Goal: Obtain resource: Download file/media

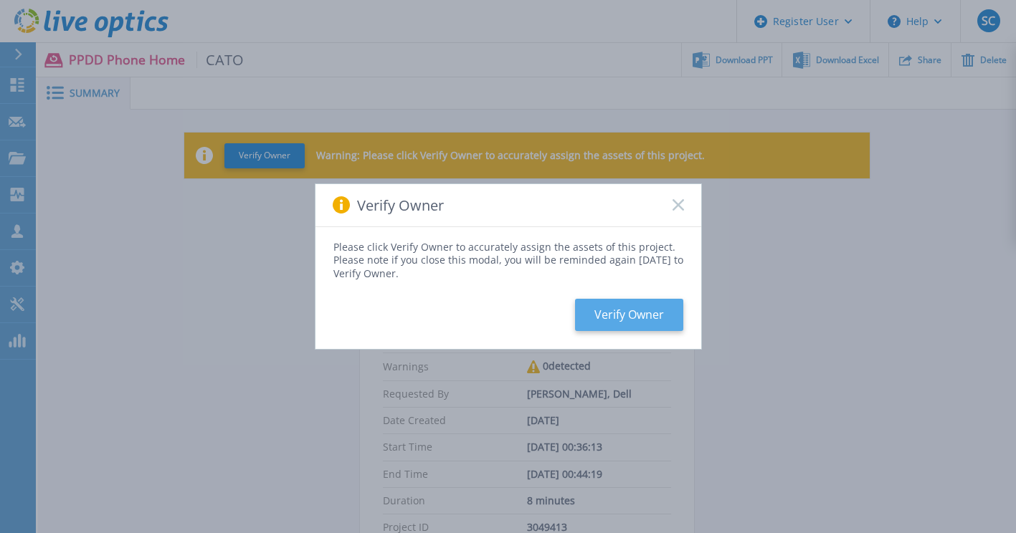
click at [629, 313] on button "Verify Owner" at bounding box center [629, 315] width 108 height 32
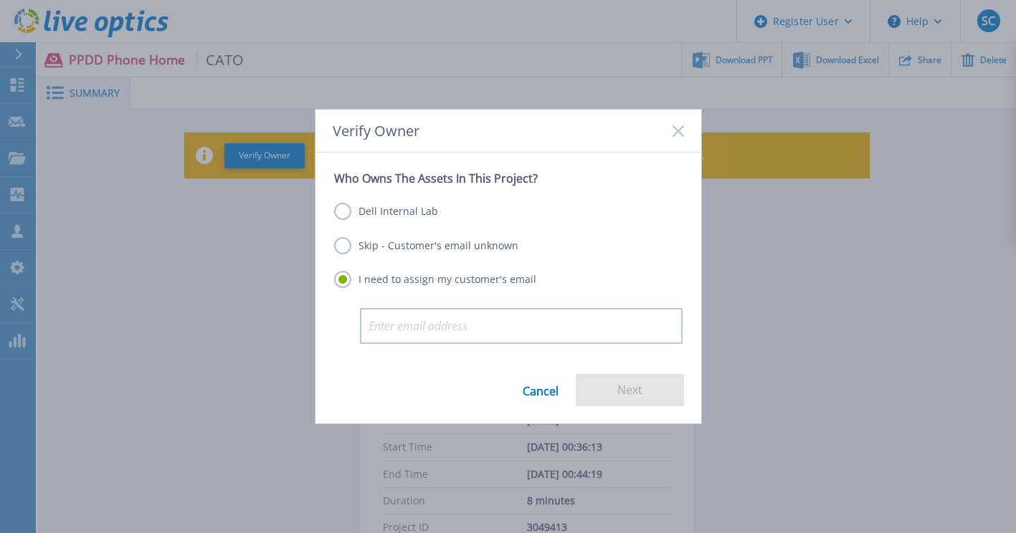
click at [337, 242] on label "Skip - Customer's email unknown" at bounding box center [426, 245] width 184 height 17
click at [0, 0] on input "Skip - Customer's email unknown" at bounding box center [0, 0] width 0 height 0
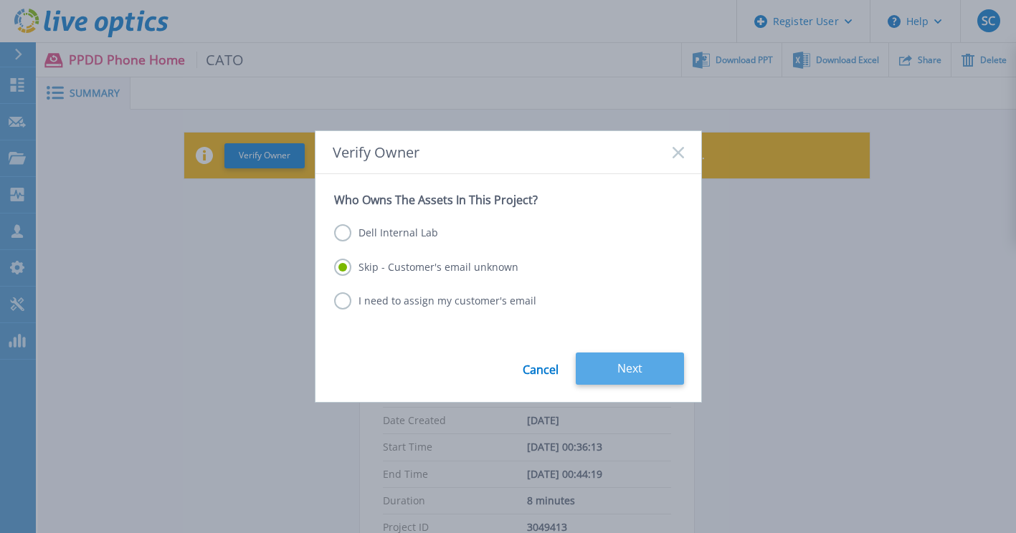
click at [627, 372] on button "Next" at bounding box center [630, 369] width 108 height 32
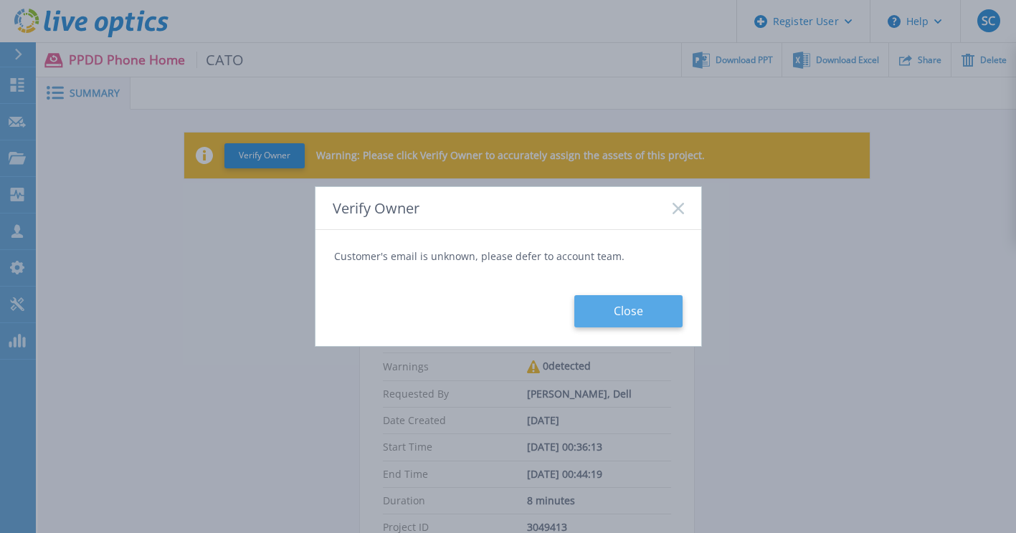
click at [637, 325] on button "Close" at bounding box center [628, 311] width 108 height 32
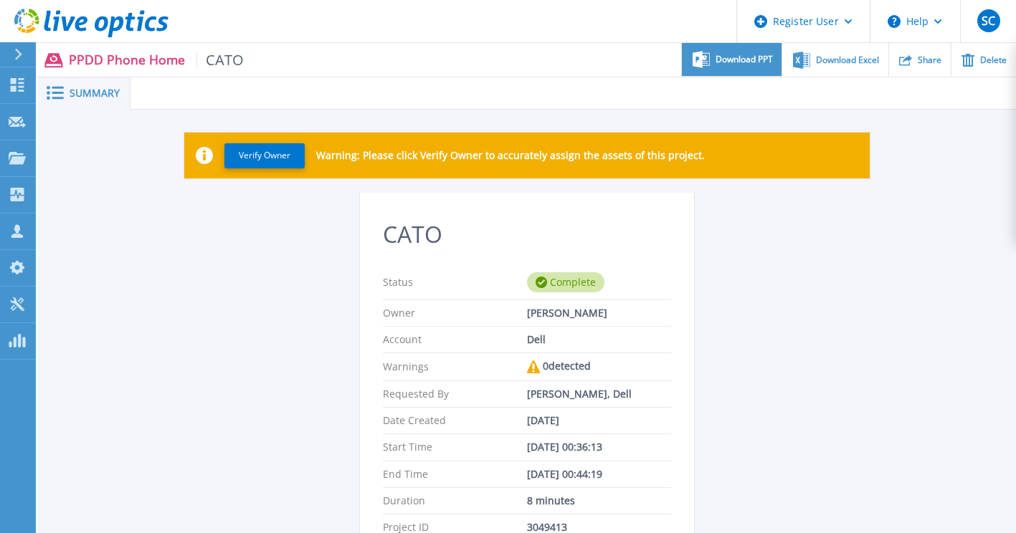
click at [749, 62] on span "Download PPT" at bounding box center [743, 59] width 57 height 9
click at [1001, 151] on div "Verify Owner Warning: Please click Verify Owner to accurately assign the assets…" at bounding box center [527, 433] width 978 height 647
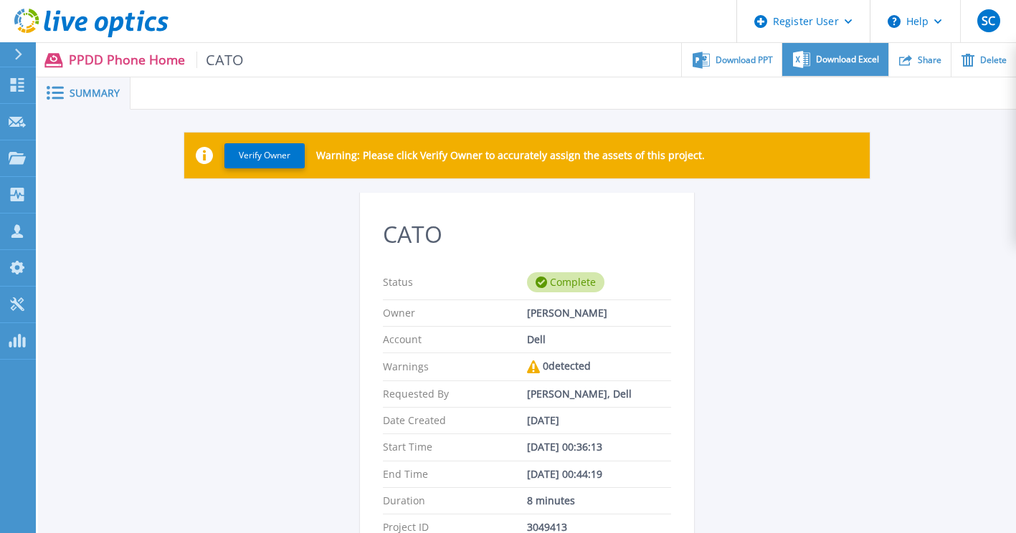
click at [842, 60] on span "Download Excel" at bounding box center [847, 59] width 63 height 9
click at [101, 404] on div "Verify Owner Warning: Please click Verify Owner to accurately assign the assets…" at bounding box center [527, 433] width 978 height 647
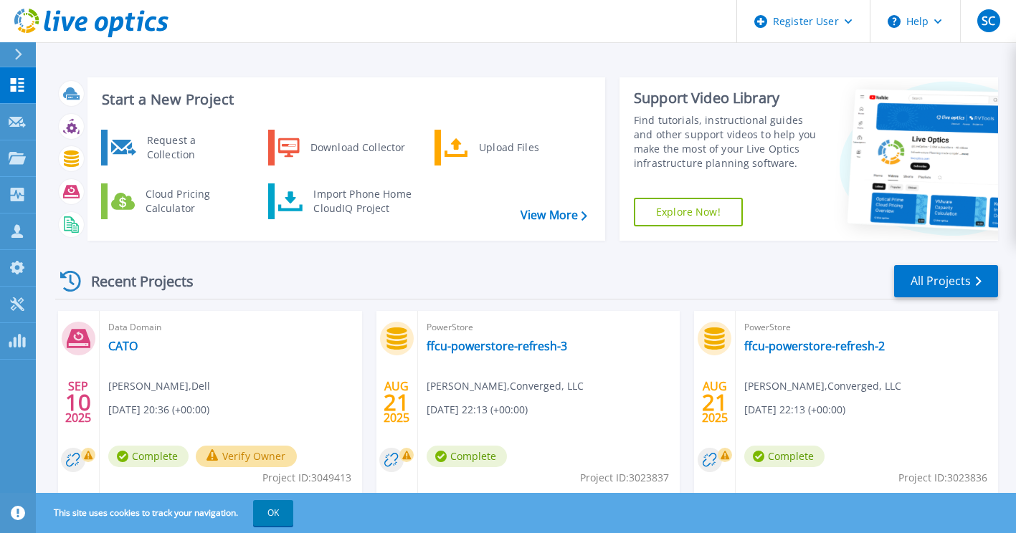
click at [586, 282] on div "Recent Projects All Projects" at bounding box center [526, 282] width 943 height 36
click at [548, 220] on div "Request a Collection Download Collector Upload Files Cloud Pricing Calculator I…" at bounding box center [344, 180] width 508 height 108
click at [552, 214] on link "View More" at bounding box center [553, 216] width 67 height 14
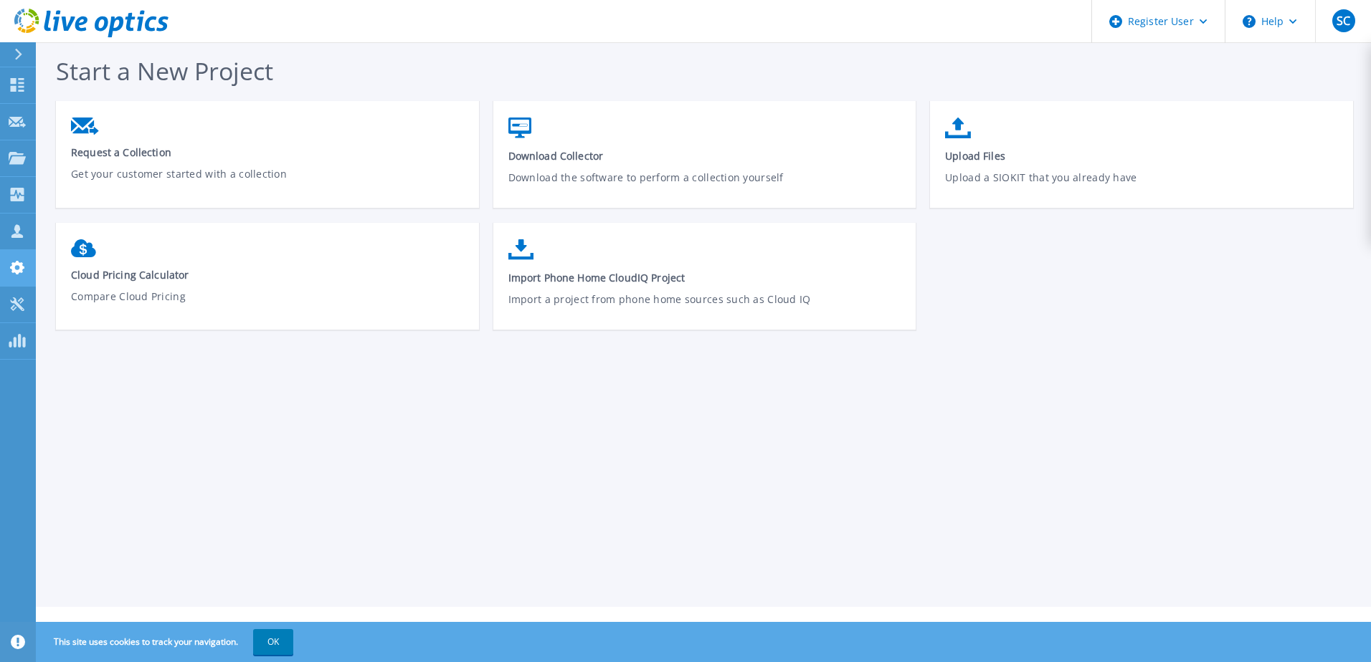
drag, startPoint x: 19, startPoint y: 49, endPoint x: 0, endPoint y: 256, distance: 207.4
click at [0, 99] on html "Register User Help SC Dell User Sandra Carr Sandra.Carr@Dell.com Dell My Profil…" at bounding box center [685, 303] width 1371 height 607
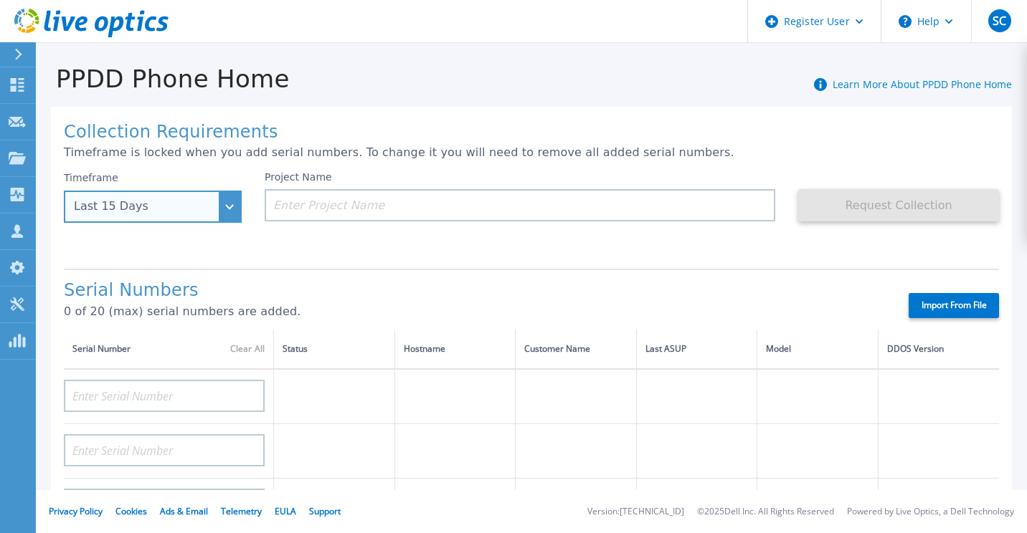
click at [234, 198] on div "Last 15 Days" at bounding box center [153, 207] width 178 height 32
